Goal: Task Accomplishment & Management: Manage account settings

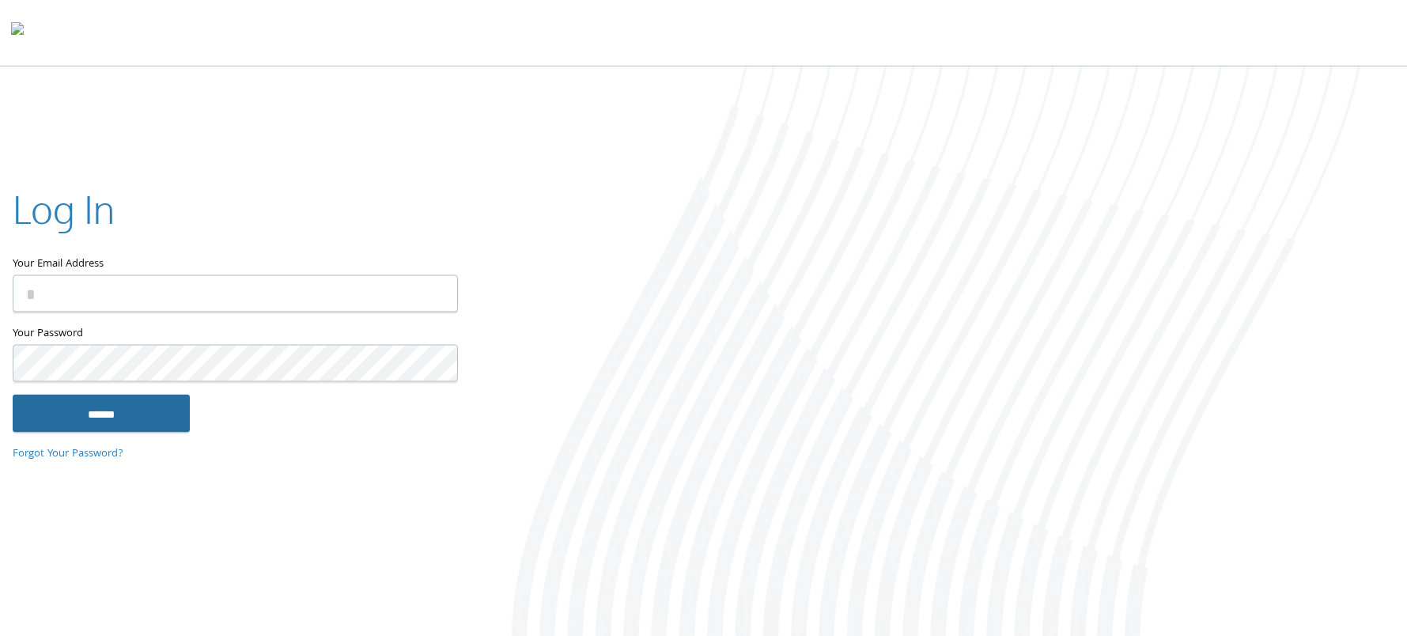
type input "**********"
click at [115, 414] on input "******" at bounding box center [101, 414] width 177 height 38
